Goal: Find contact information: Find contact information

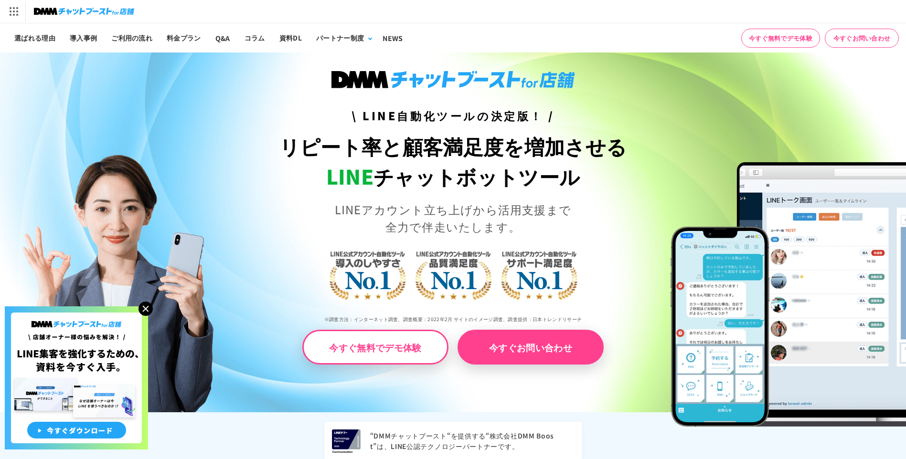
drag, startPoint x: 876, startPoint y: 37, endPoint x: 859, endPoint y: 39, distance: 17.8
click at [876, 37] on link "今すぐお問い合わせ" at bounding box center [862, 38] width 74 height 19
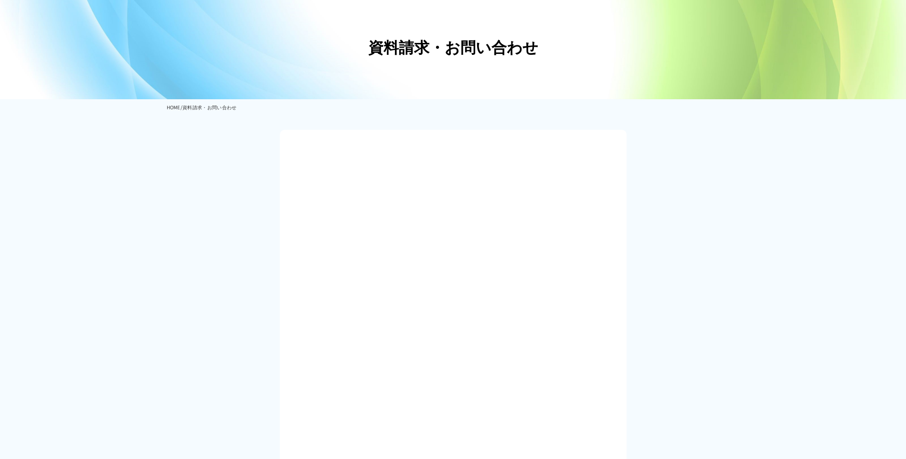
scroll to position [48, 0]
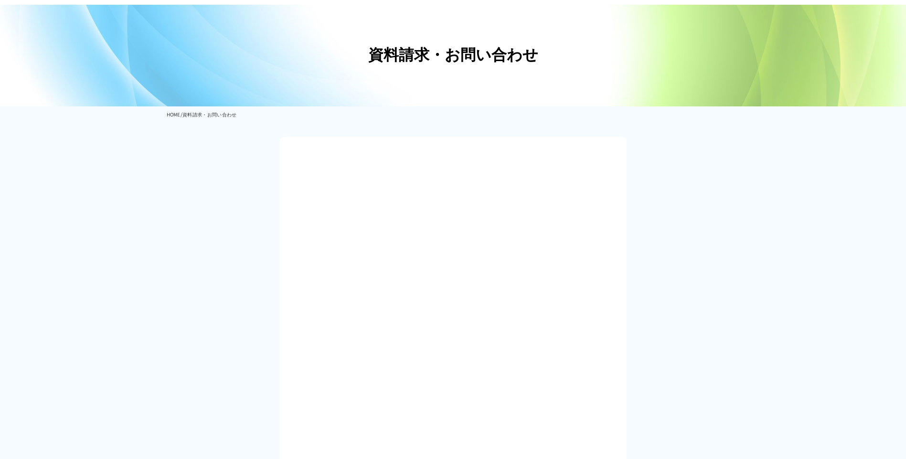
click at [267, 287] on section at bounding box center [453, 461] width 906 height 676
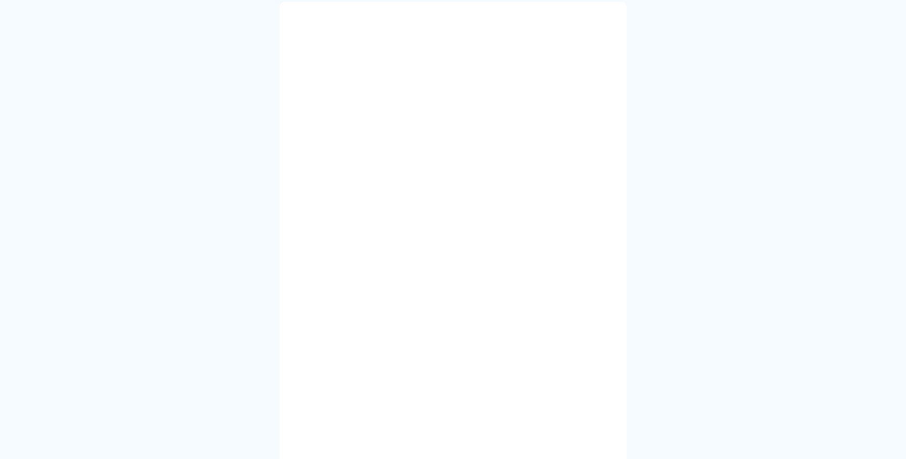
scroll to position [191, 0]
click at [250, 290] on section at bounding box center [453, 317] width 906 height 676
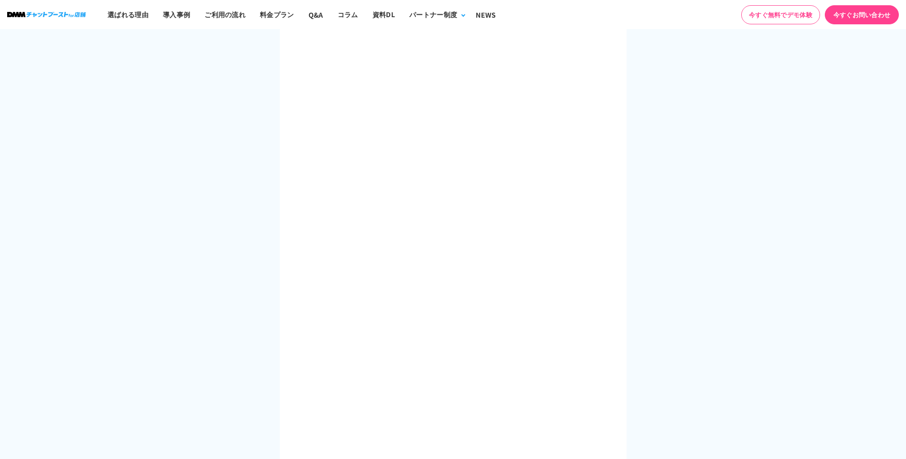
scroll to position [334, 0]
click at [734, 261] on section at bounding box center [453, 174] width 906 height 676
